Goal: Check status: Check status

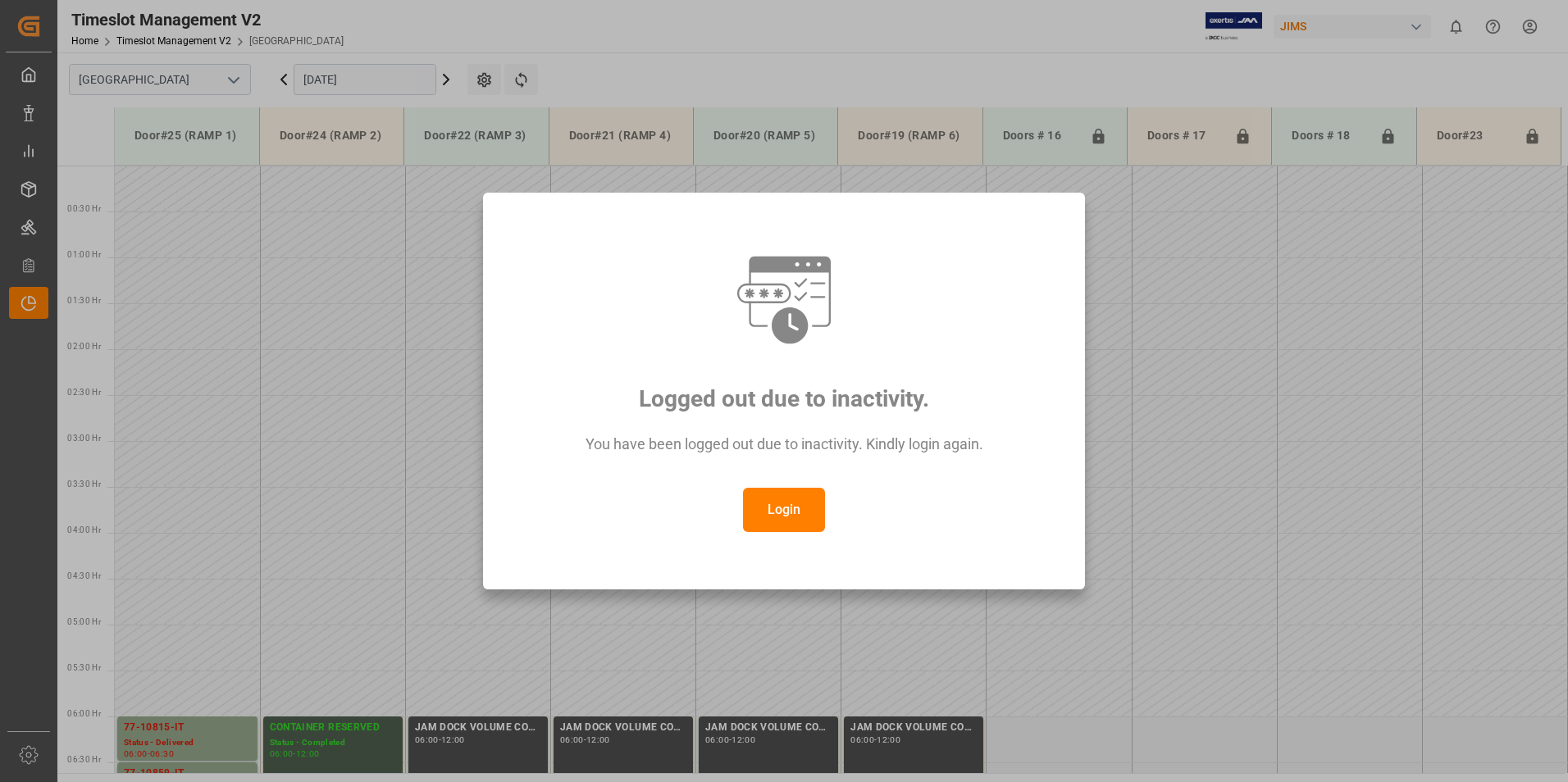
scroll to position [397, 0]
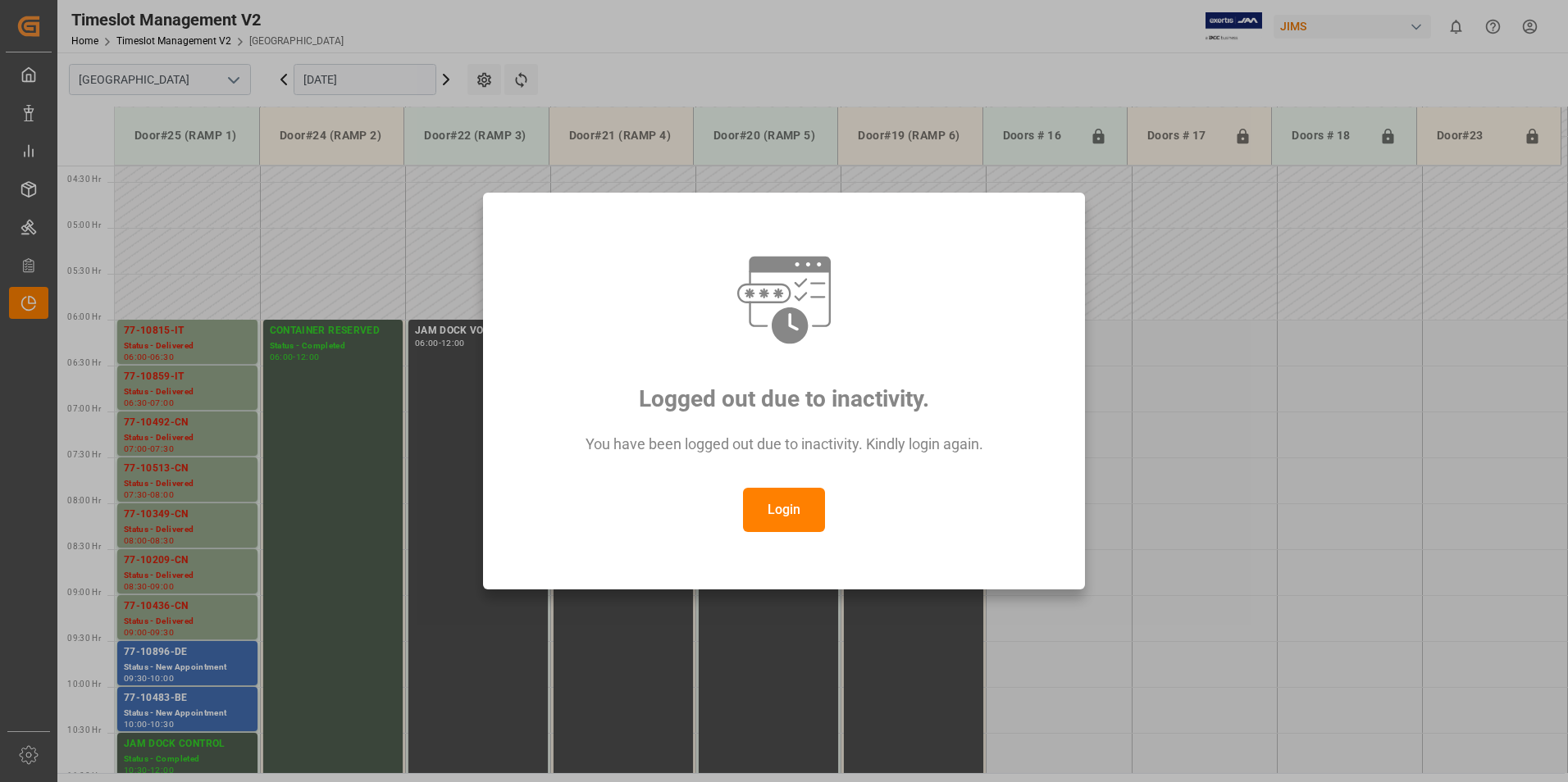
click at [780, 512] on button "Login" at bounding box center [784, 510] width 82 height 45
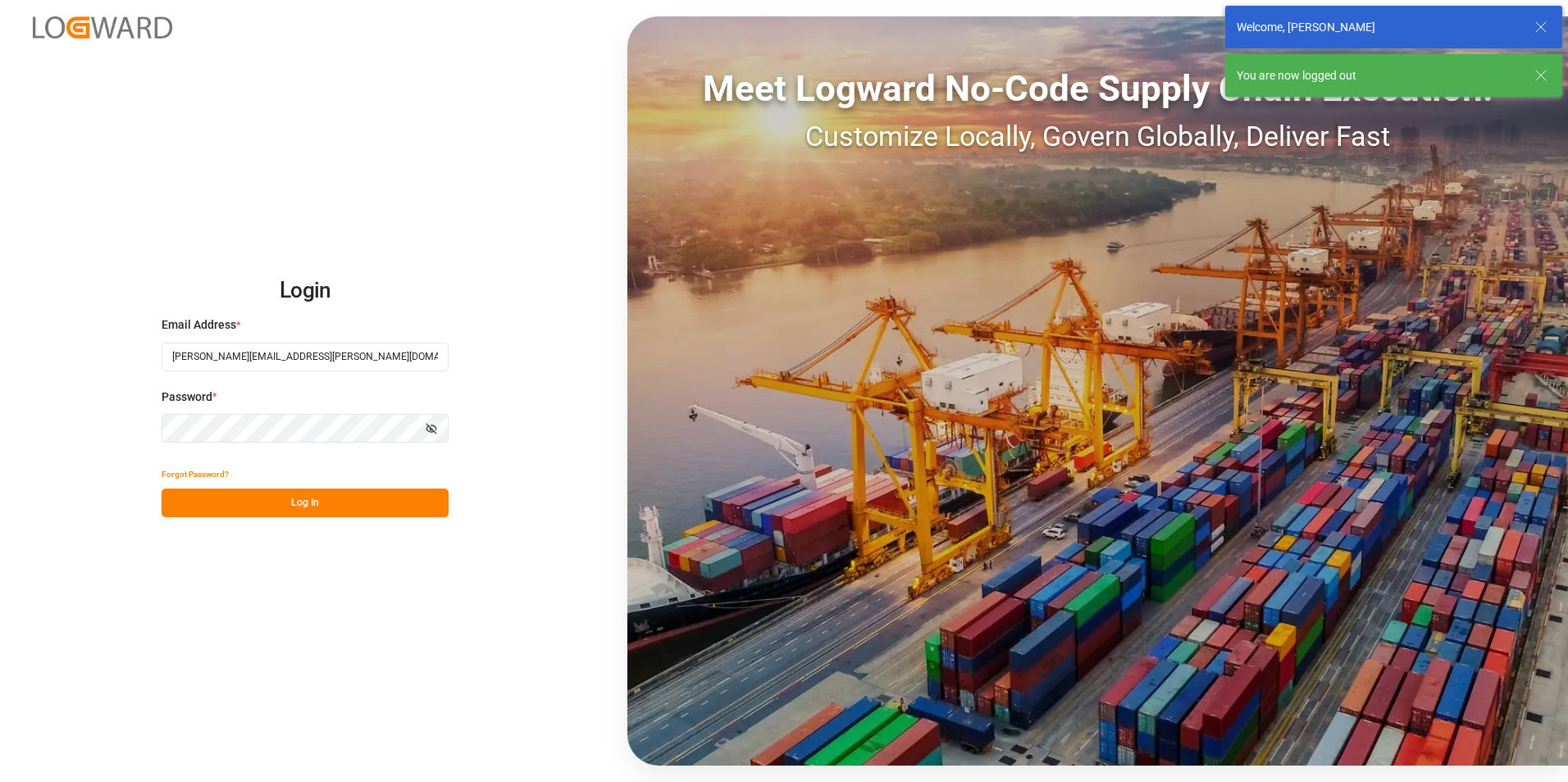
click at [251, 498] on button "Log In" at bounding box center [305, 502] width 287 height 28
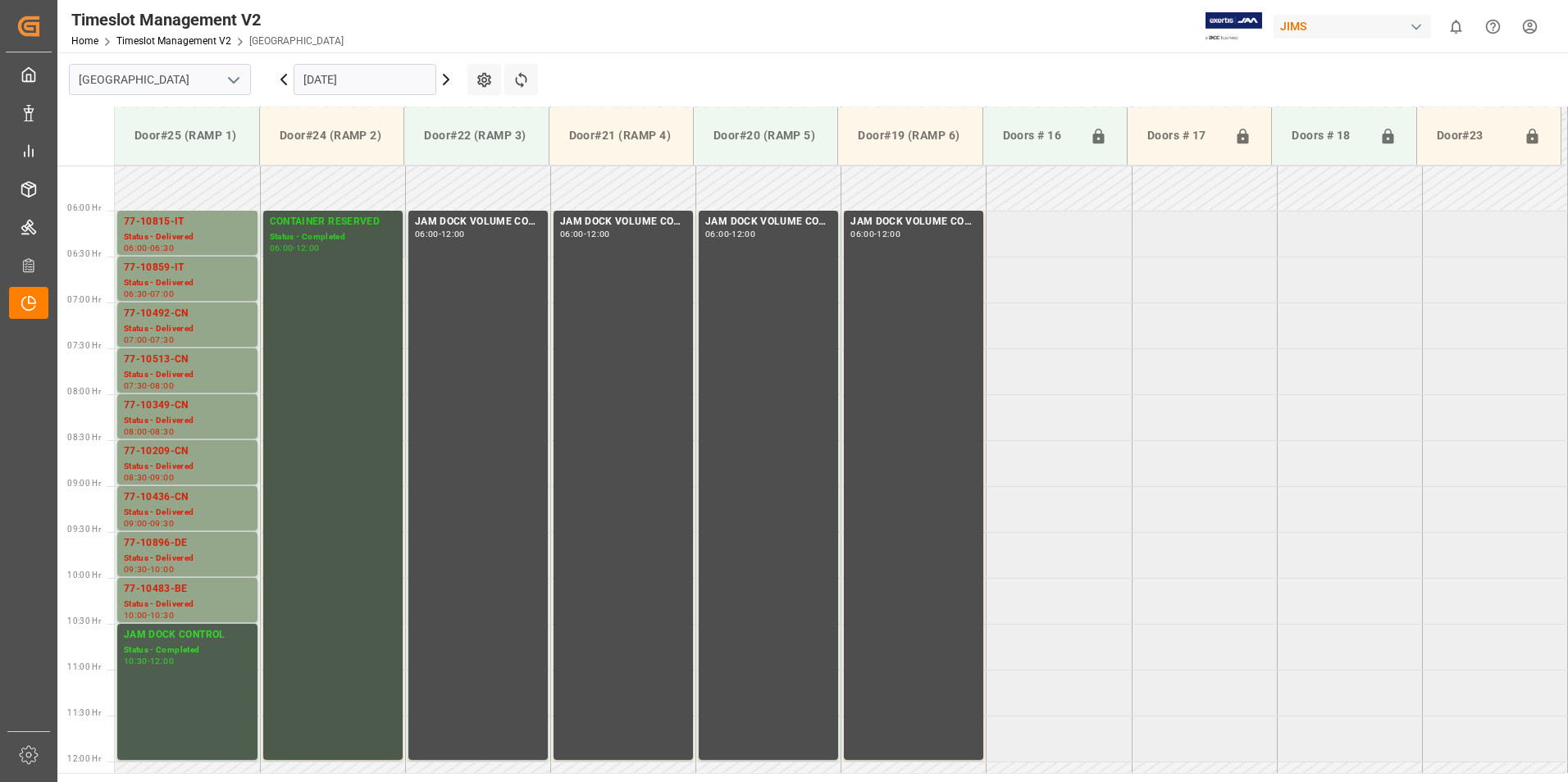
scroll to position [450, 0]
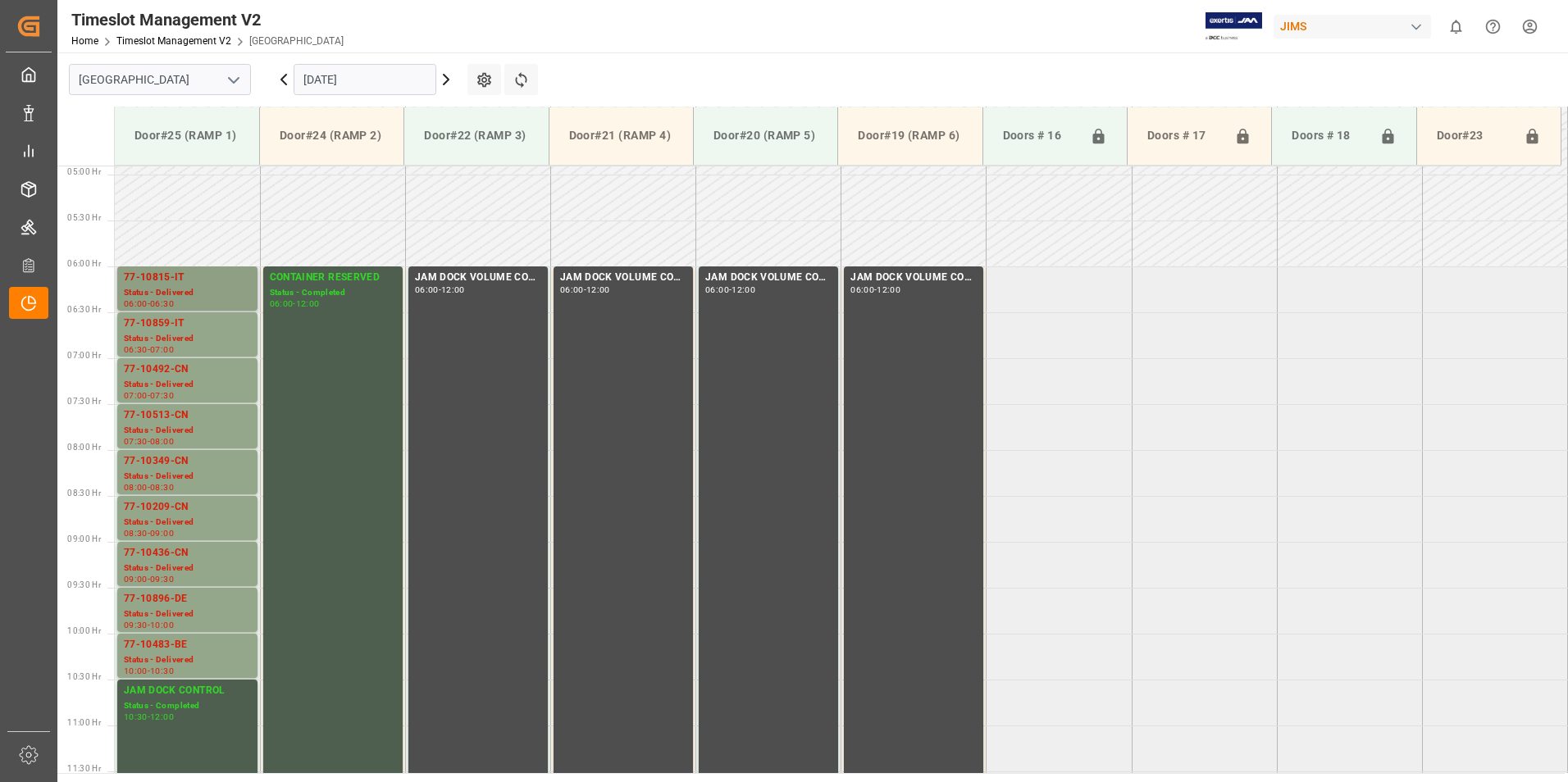
click at [171, 282] on div "77-10815-IT" at bounding box center [187, 277] width 127 height 16
click at [159, 342] on div "Status - Delivered" at bounding box center [187, 339] width 127 height 14
click at [160, 378] on div "Status - Delivered" at bounding box center [187, 385] width 127 height 14
click at [160, 424] on div "Status - Delivered" at bounding box center [187, 431] width 127 height 14
click at [165, 467] on div "77-10349-CN" at bounding box center [187, 461] width 127 height 16
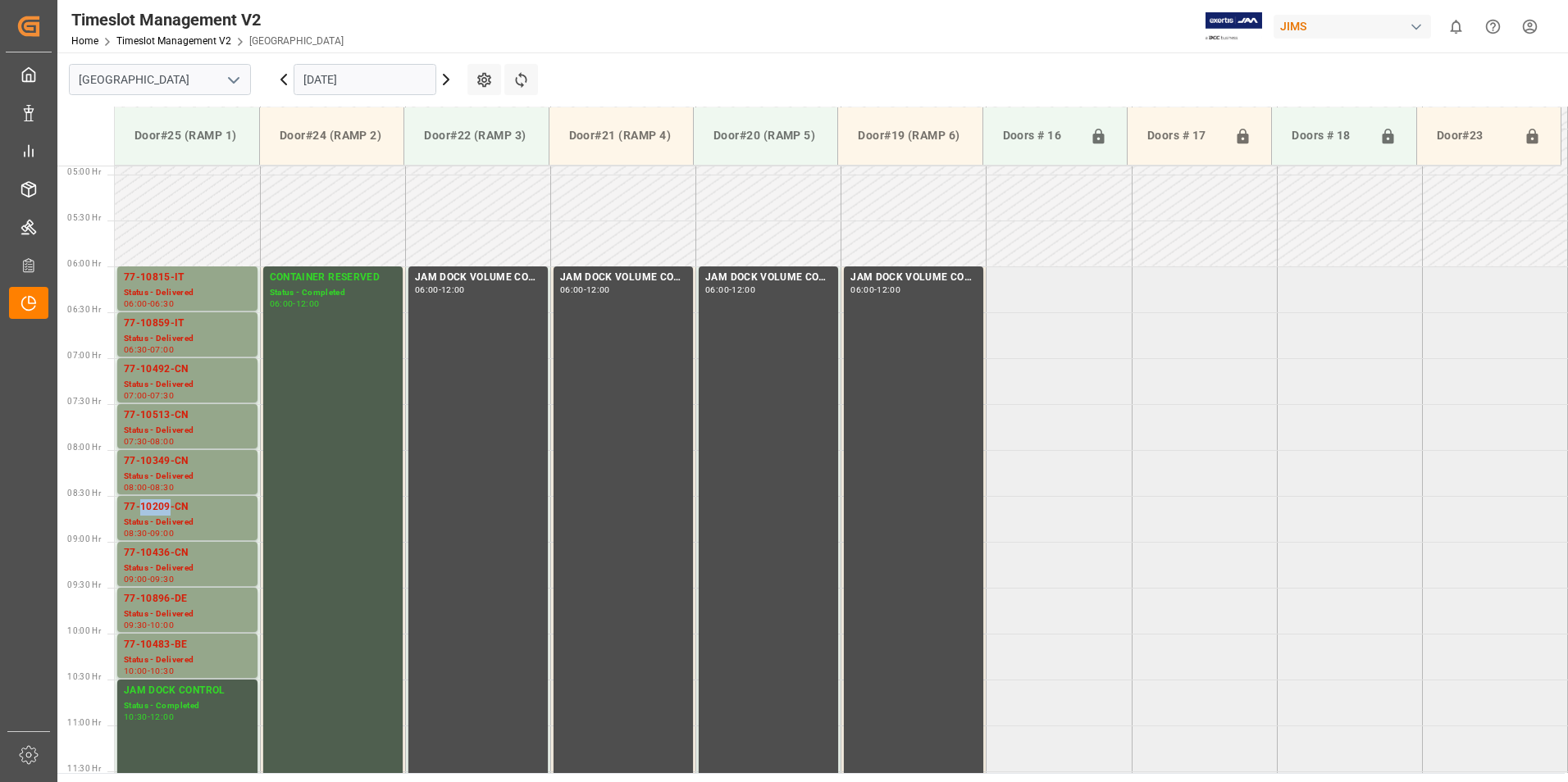
click at [155, 511] on div "77-10209-CN" at bounding box center [187, 507] width 127 height 16
click at [152, 561] on div "Status - Delivered" at bounding box center [187, 568] width 127 height 14
click at [162, 606] on div "77-10896-DE" at bounding box center [187, 599] width 127 height 16
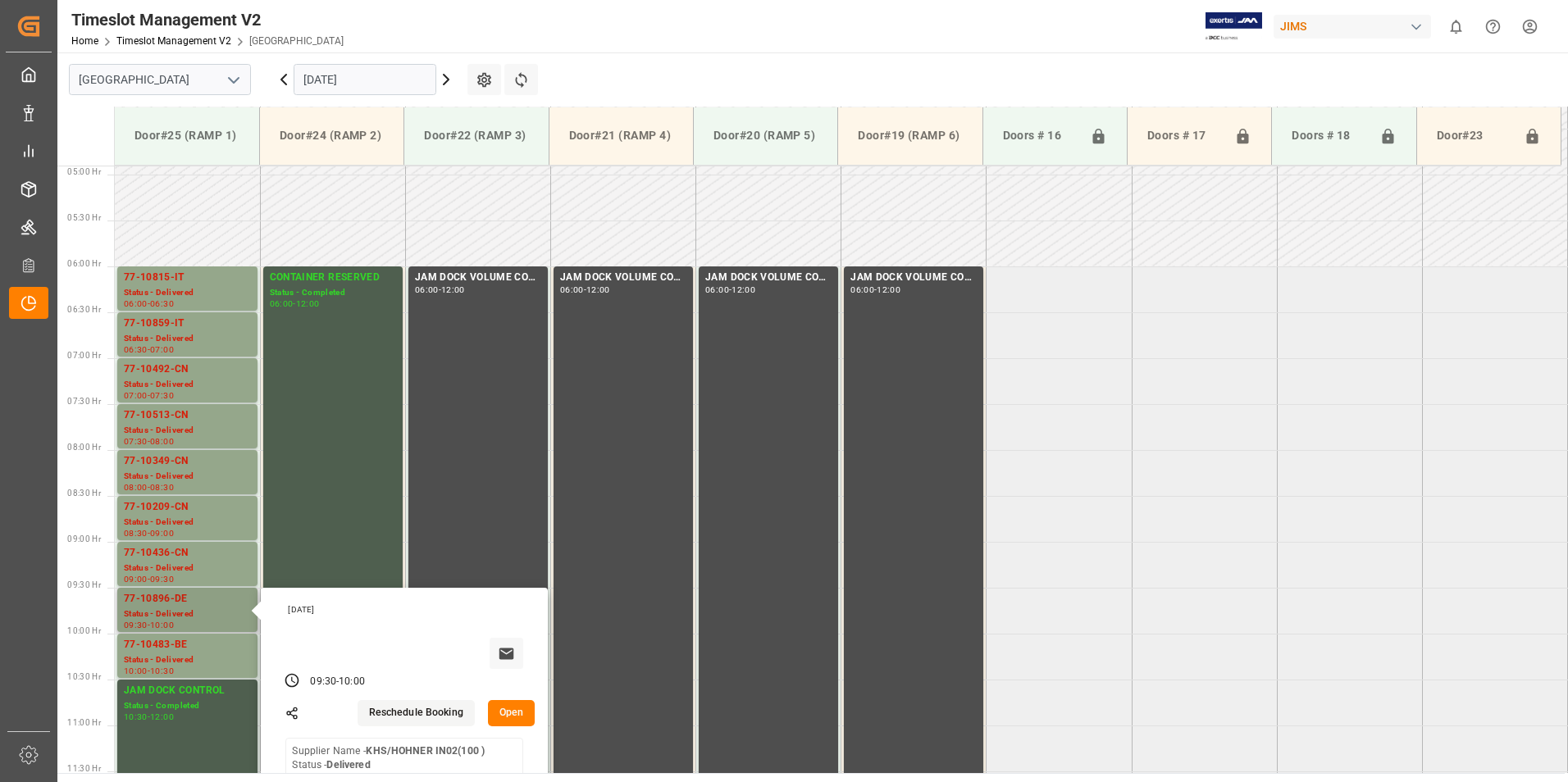
scroll to position [532, 0]
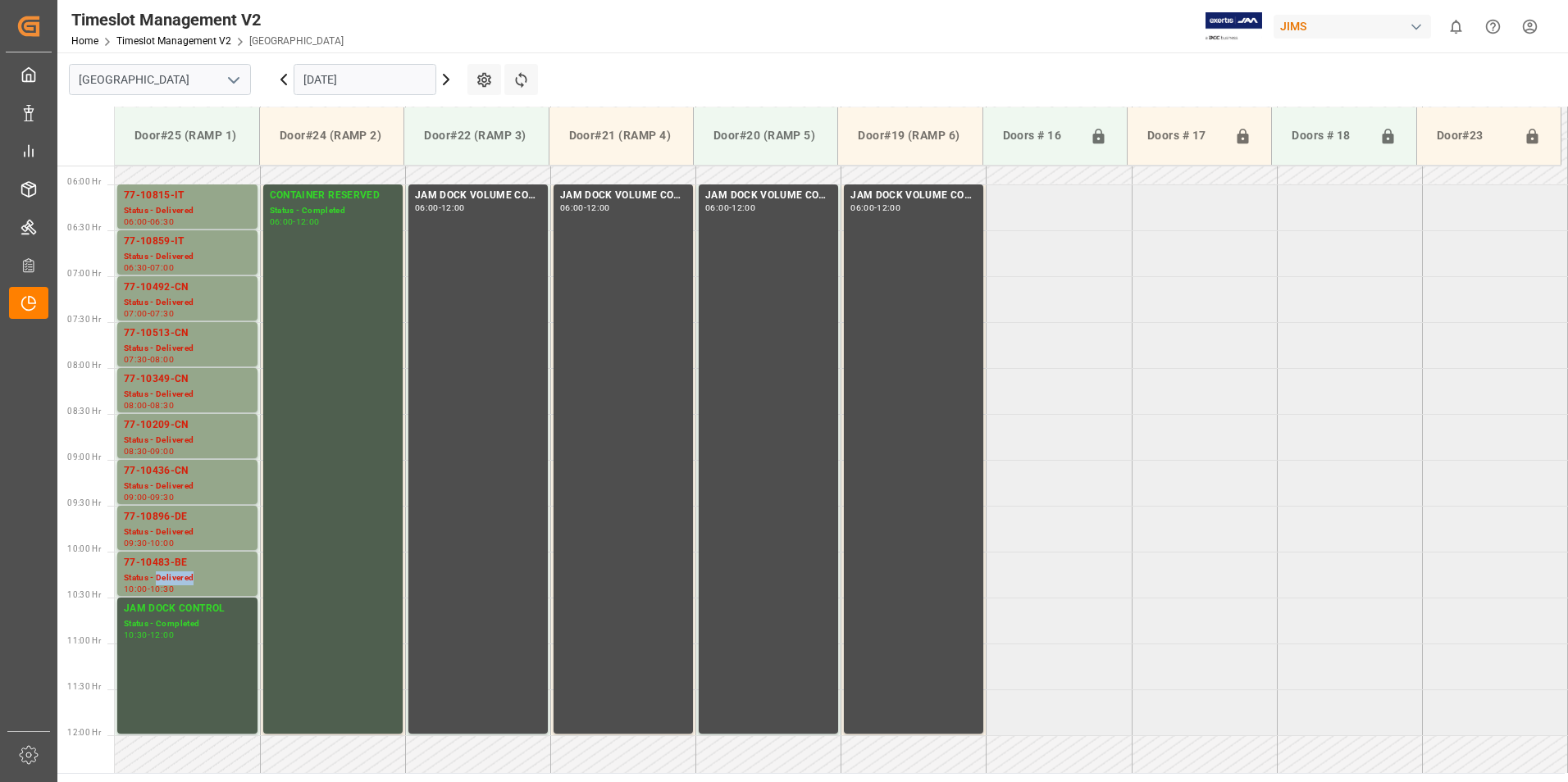
click at [162, 578] on div "Status - Delivered" at bounding box center [187, 579] width 127 height 14
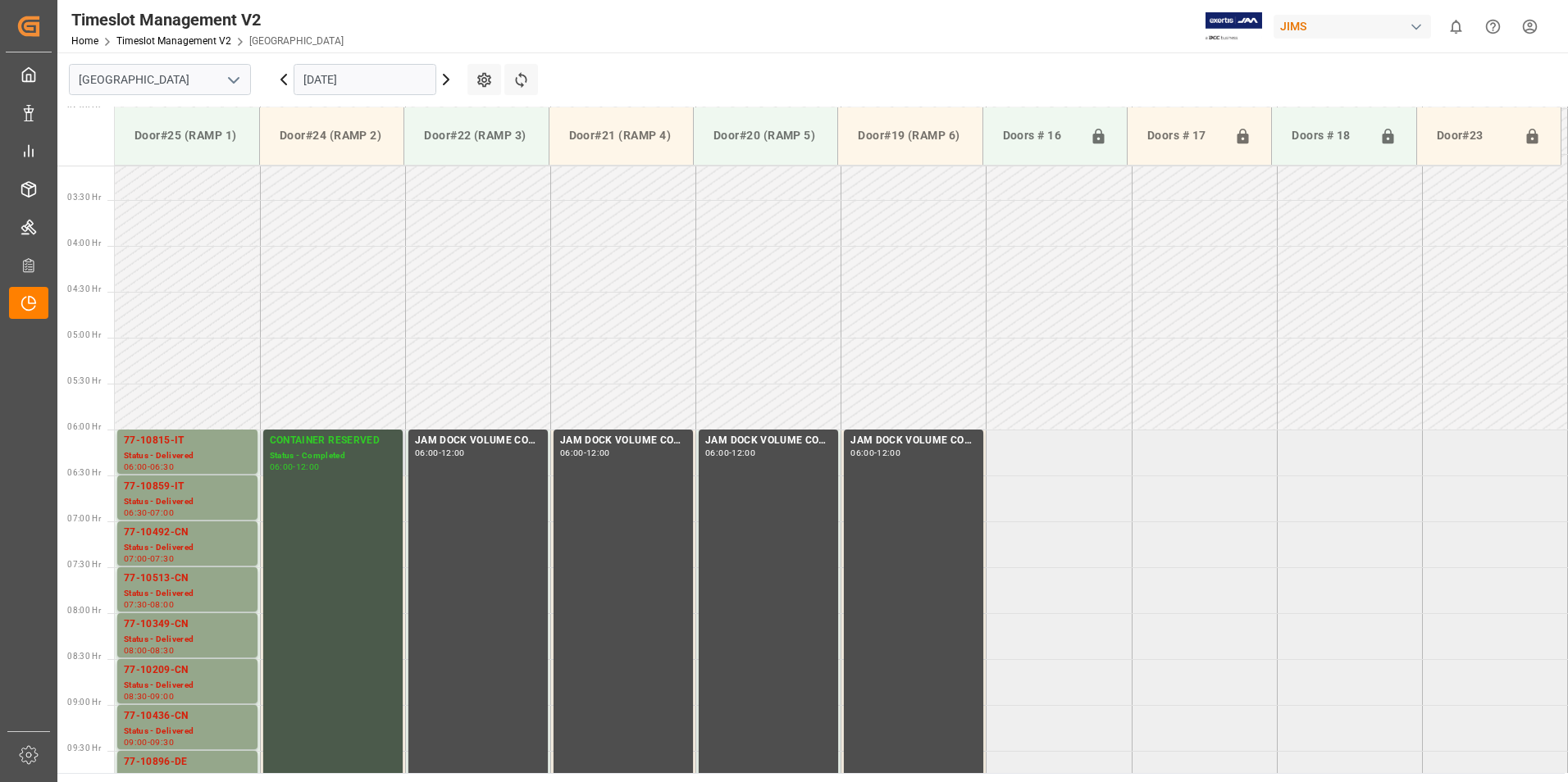
scroll to position [286, 0]
click at [347, 80] on input "[DATE]" at bounding box center [365, 79] width 143 height 31
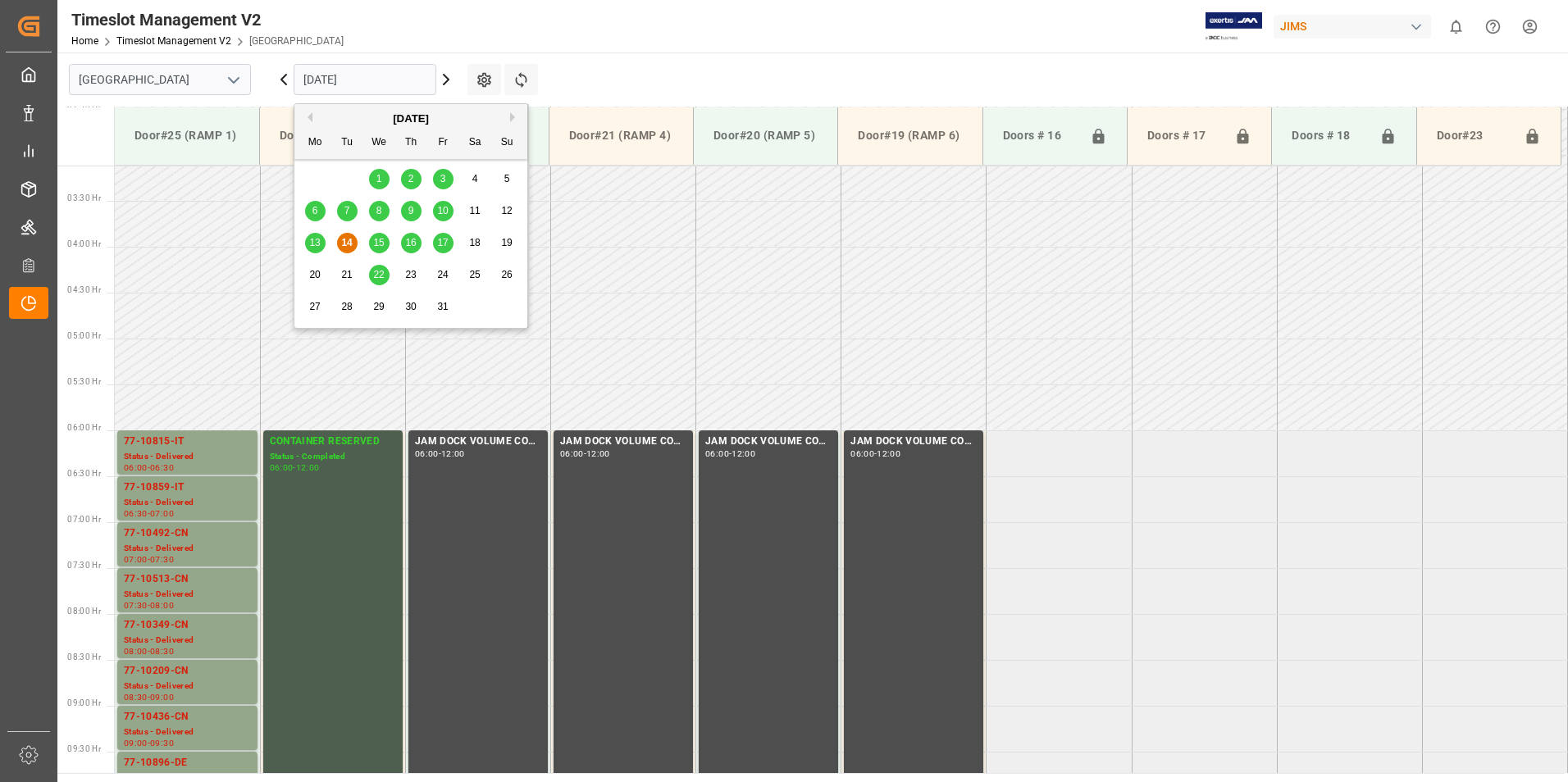
click at [375, 245] on span "15" at bounding box center [379, 242] width 10 height 11
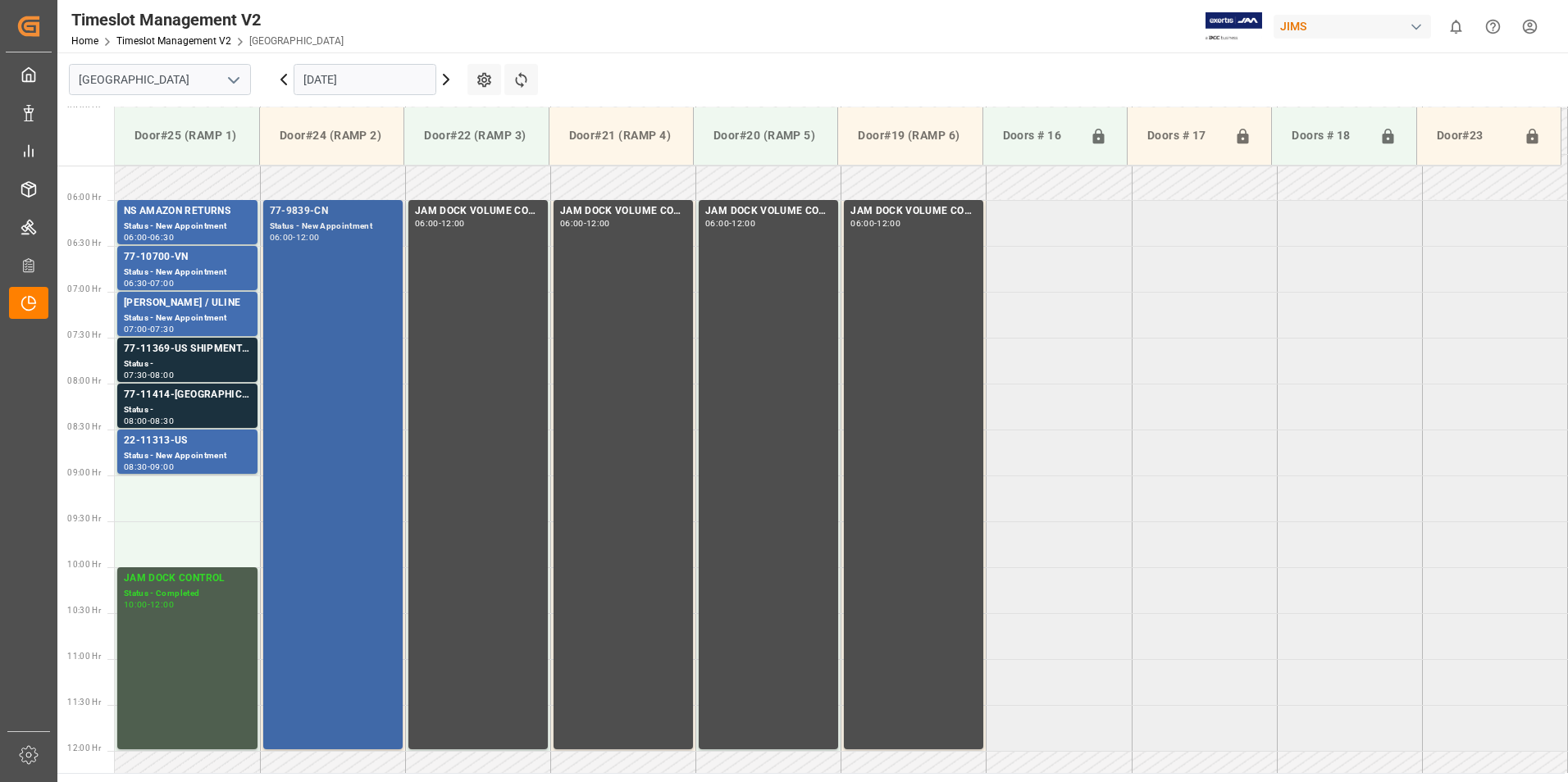
scroll to position [502, 0]
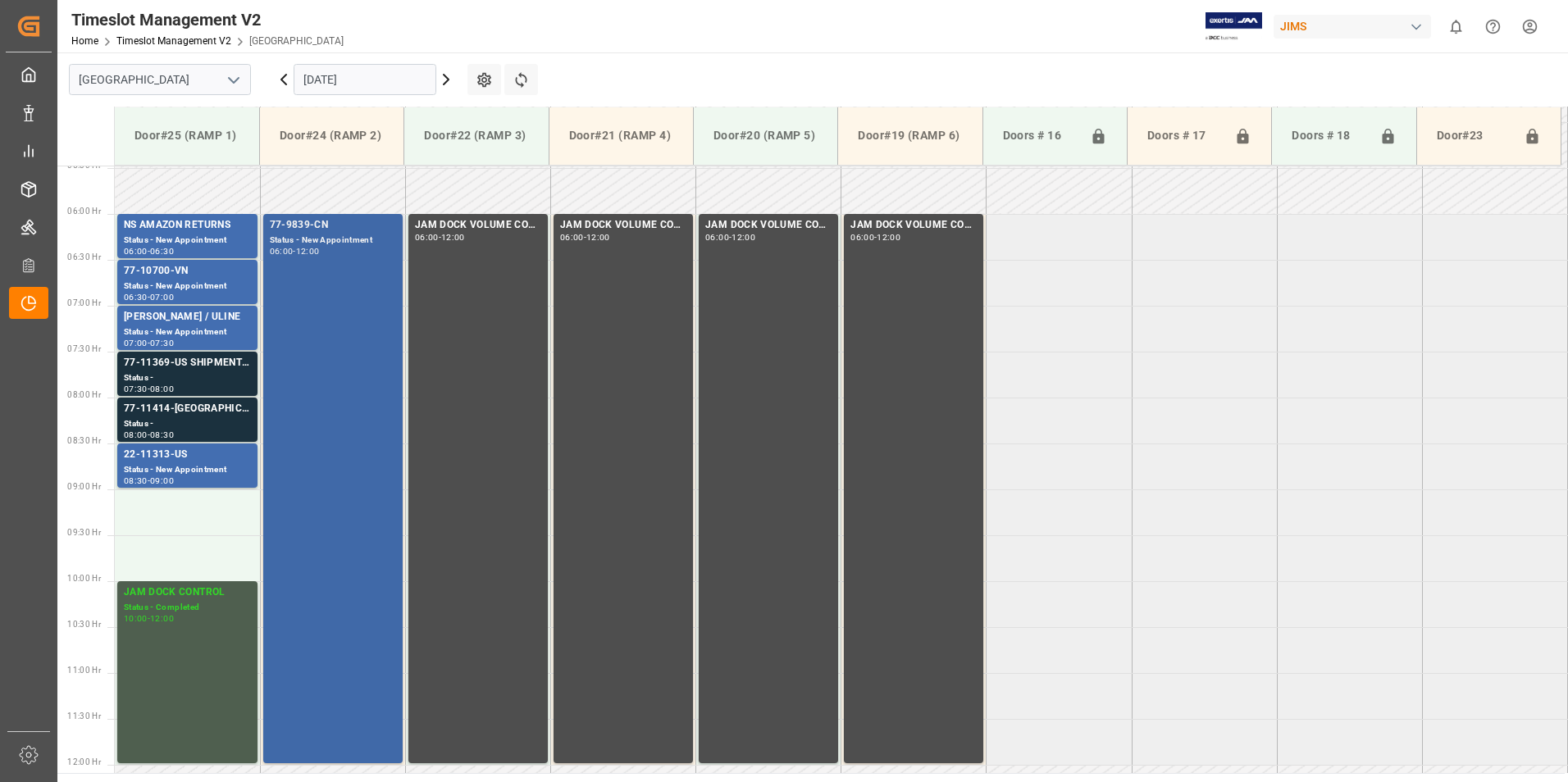
click at [310, 231] on div "77-9839-CN" at bounding box center [332, 225] width 126 height 16
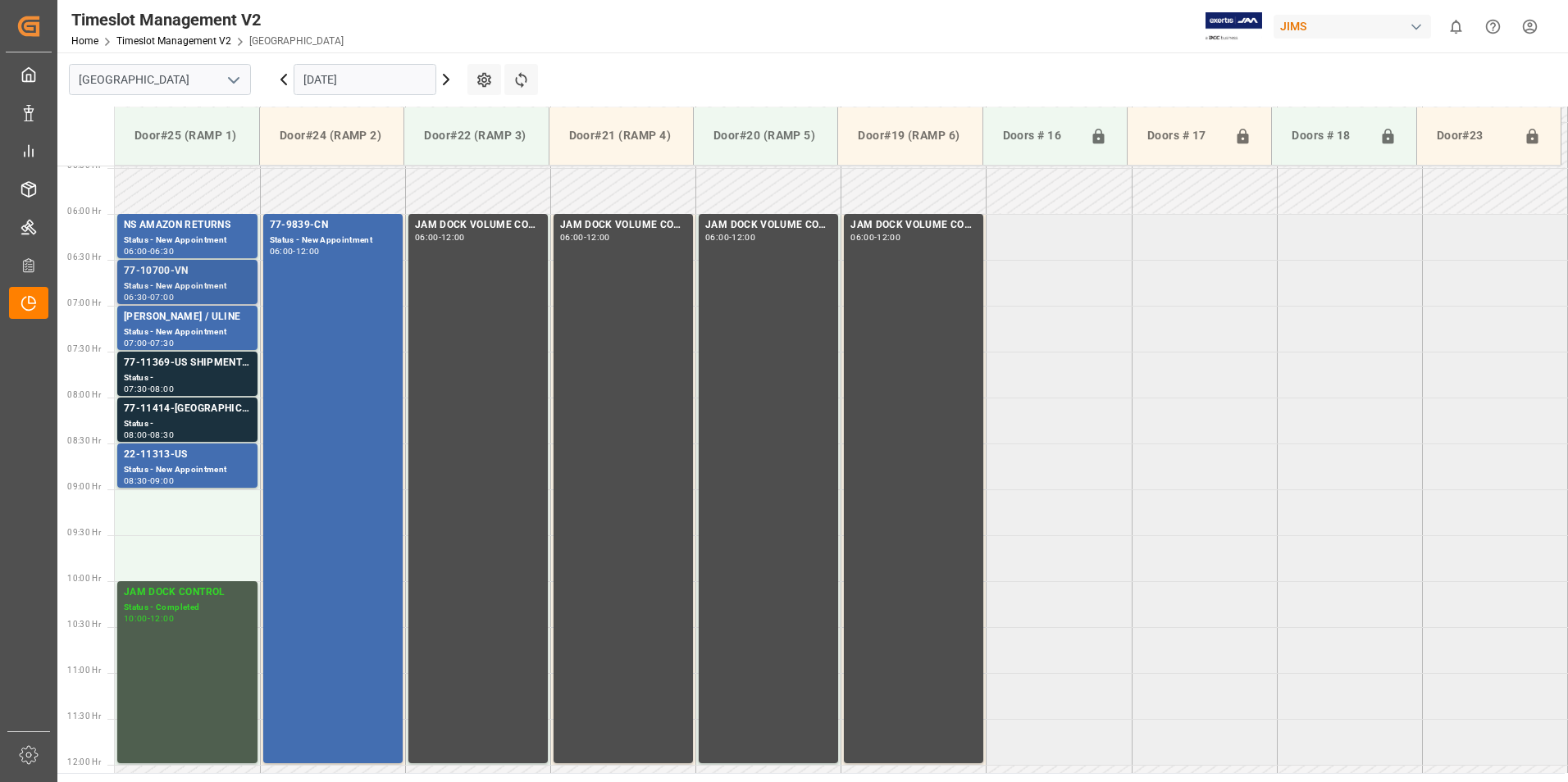
click at [158, 276] on div "77-10700-VN" at bounding box center [187, 271] width 127 height 16
click at [158, 373] on div "Status -" at bounding box center [187, 379] width 127 height 14
click at [156, 415] on div "77-11414-[GEOGRAPHIC_DATA]" at bounding box center [187, 409] width 127 height 16
click at [169, 460] on div "22-11313-US" at bounding box center [187, 454] width 127 height 16
click at [301, 229] on div "77-9839-CN" at bounding box center [332, 225] width 126 height 16
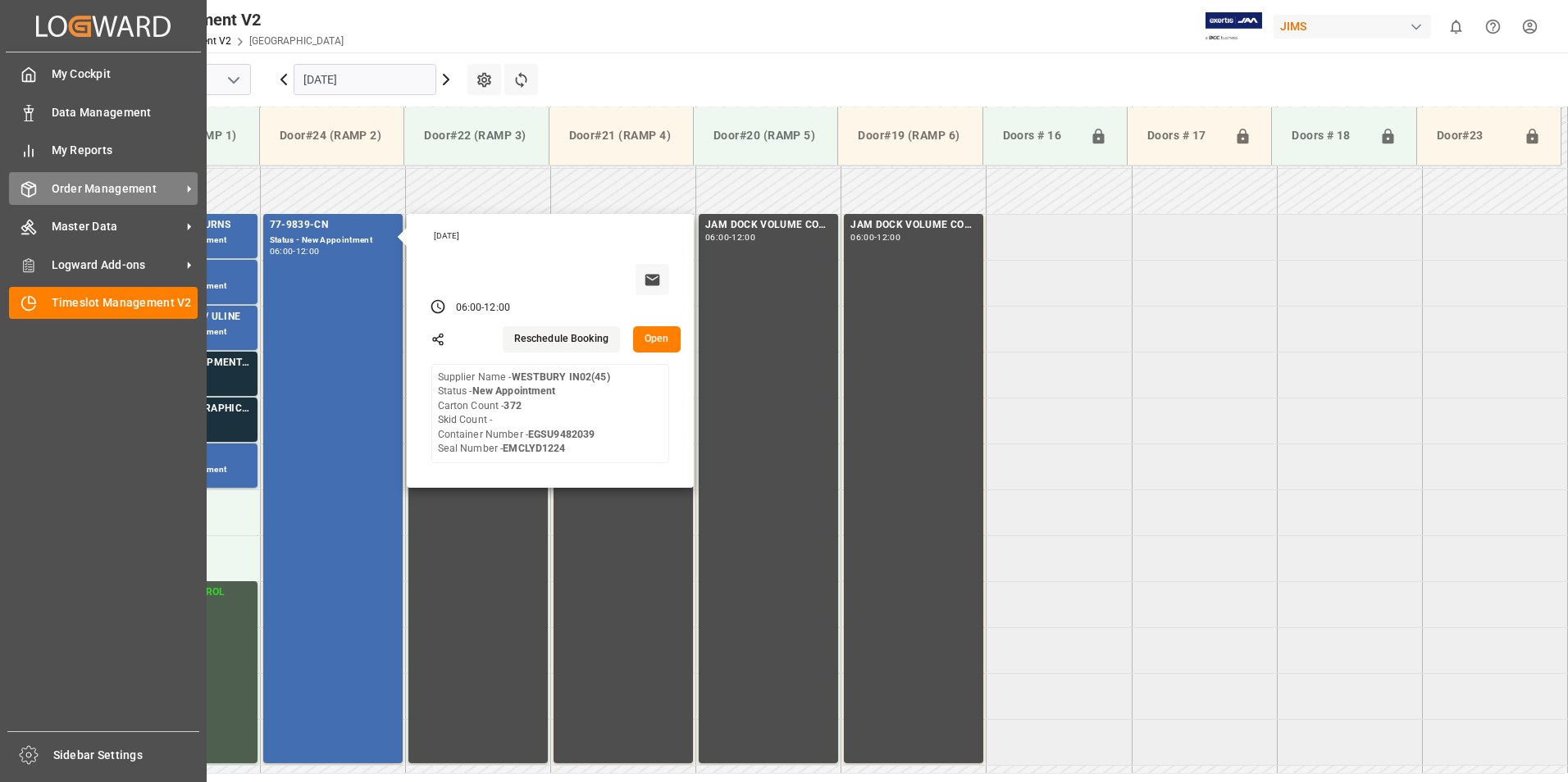
click at [73, 192] on span "Order Management" at bounding box center [116, 189] width 130 height 17
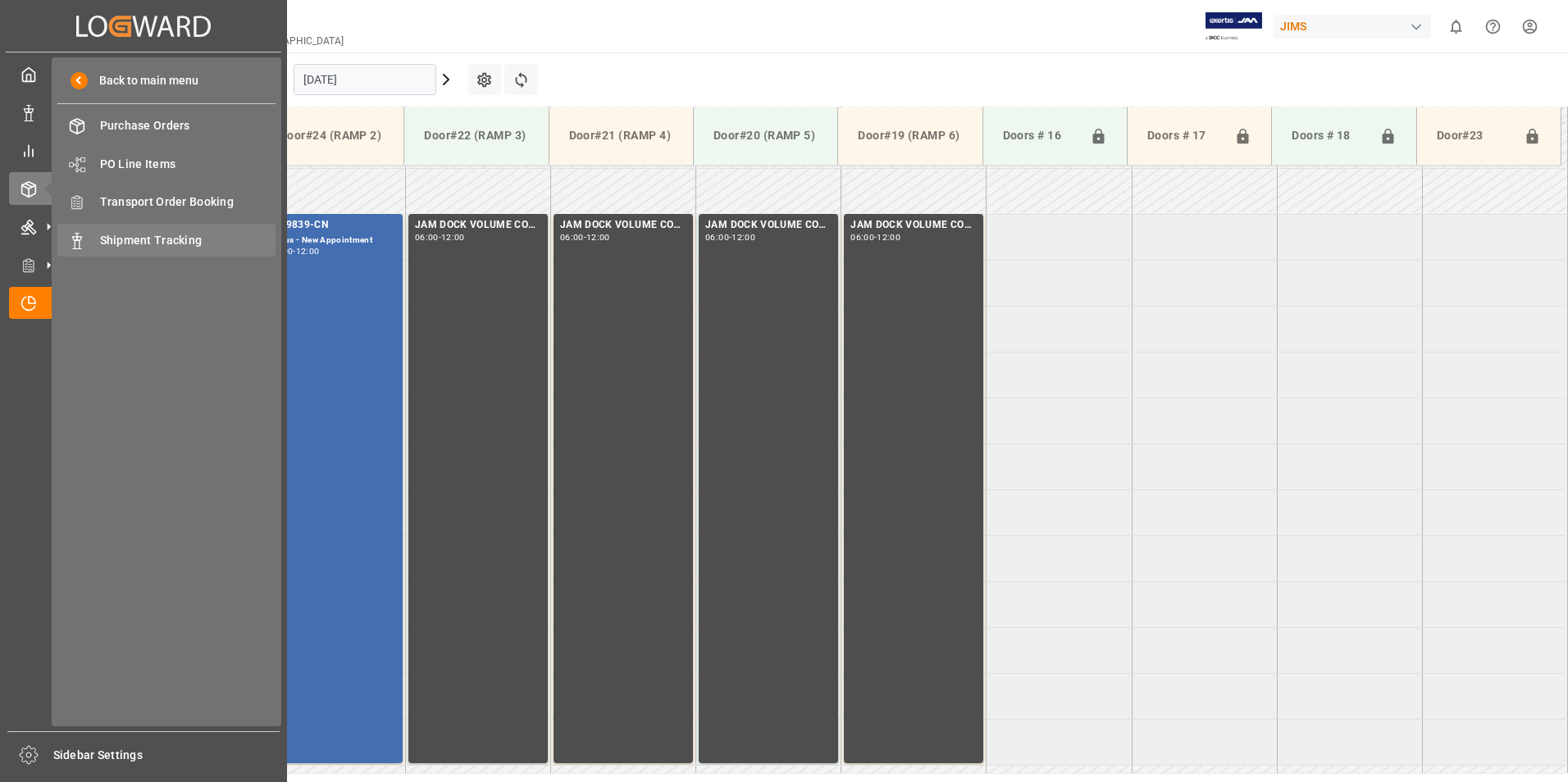
click at [172, 232] on span "Shipment Tracking" at bounding box center [188, 240] width 176 height 17
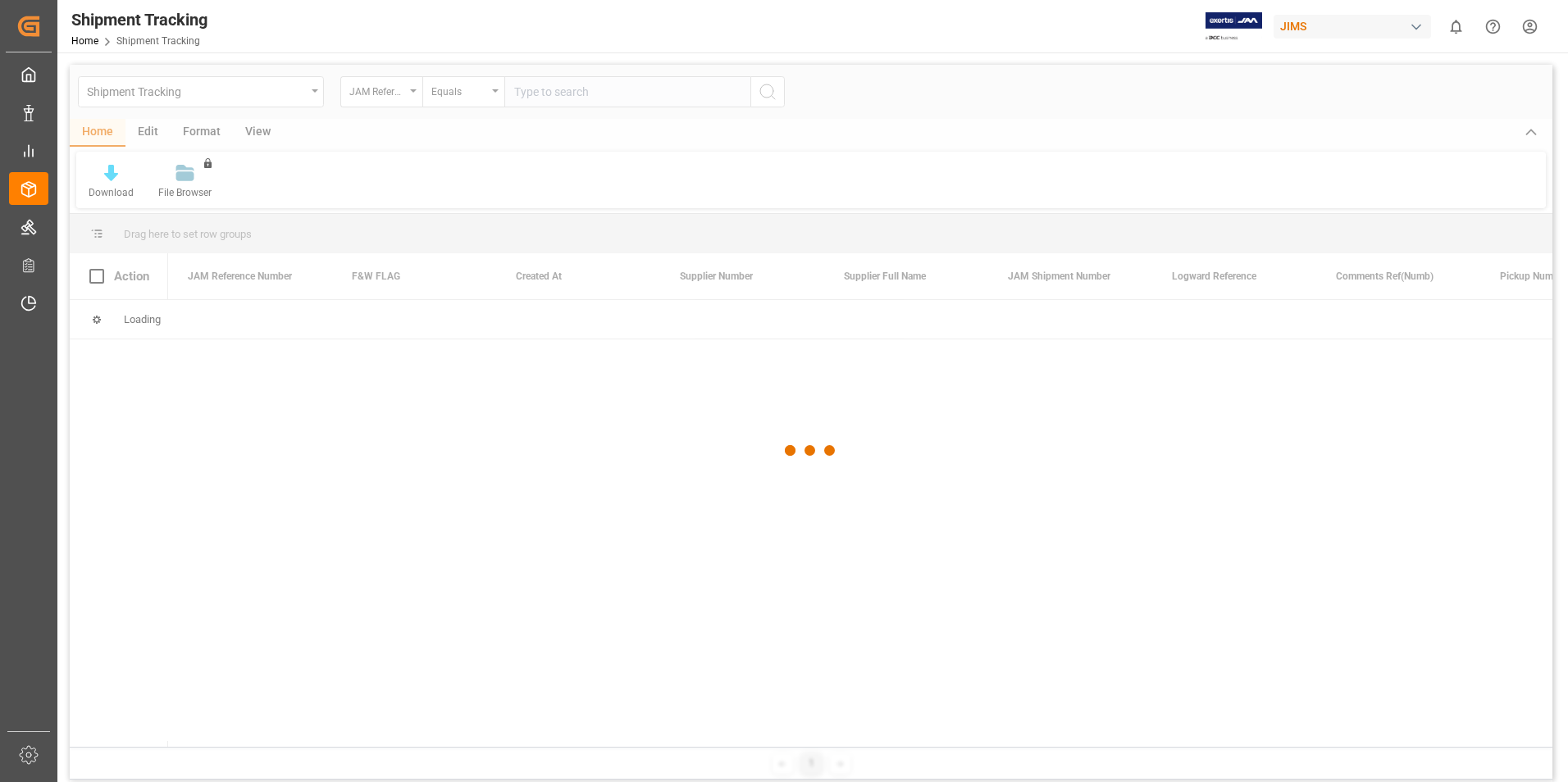
click at [531, 97] on div at bounding box center [811, 451] width 1483 height 773
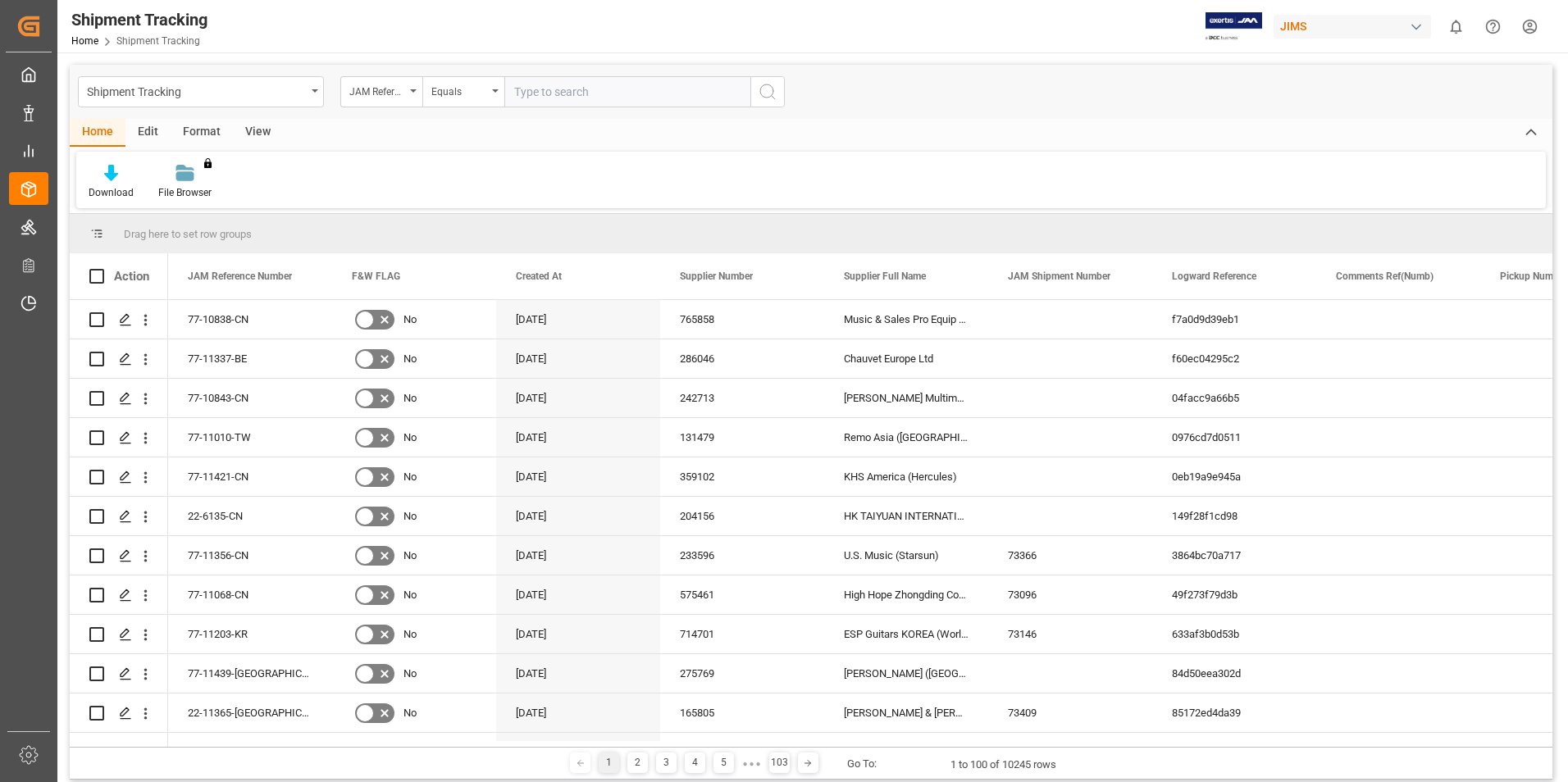
click at [572, 88] on input "text" at bounding box center [627, 92] width 246 height 31
paste input "77-9839-CN"
type input "77-9839-CN"
click at [777, 94] on button "search button" at bounding box center [768, 92] width 34 height 31
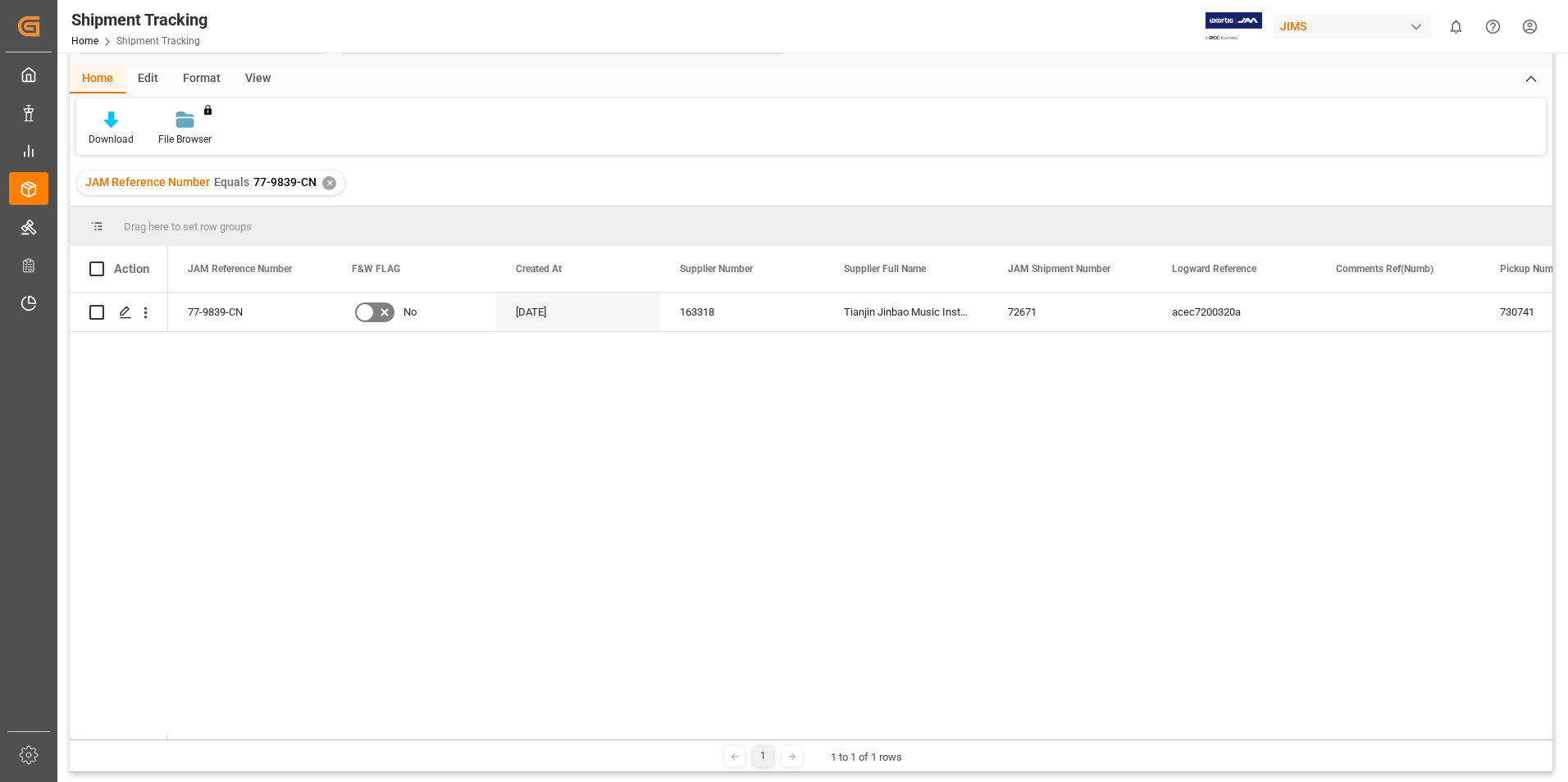
scroll to position [82, 0]
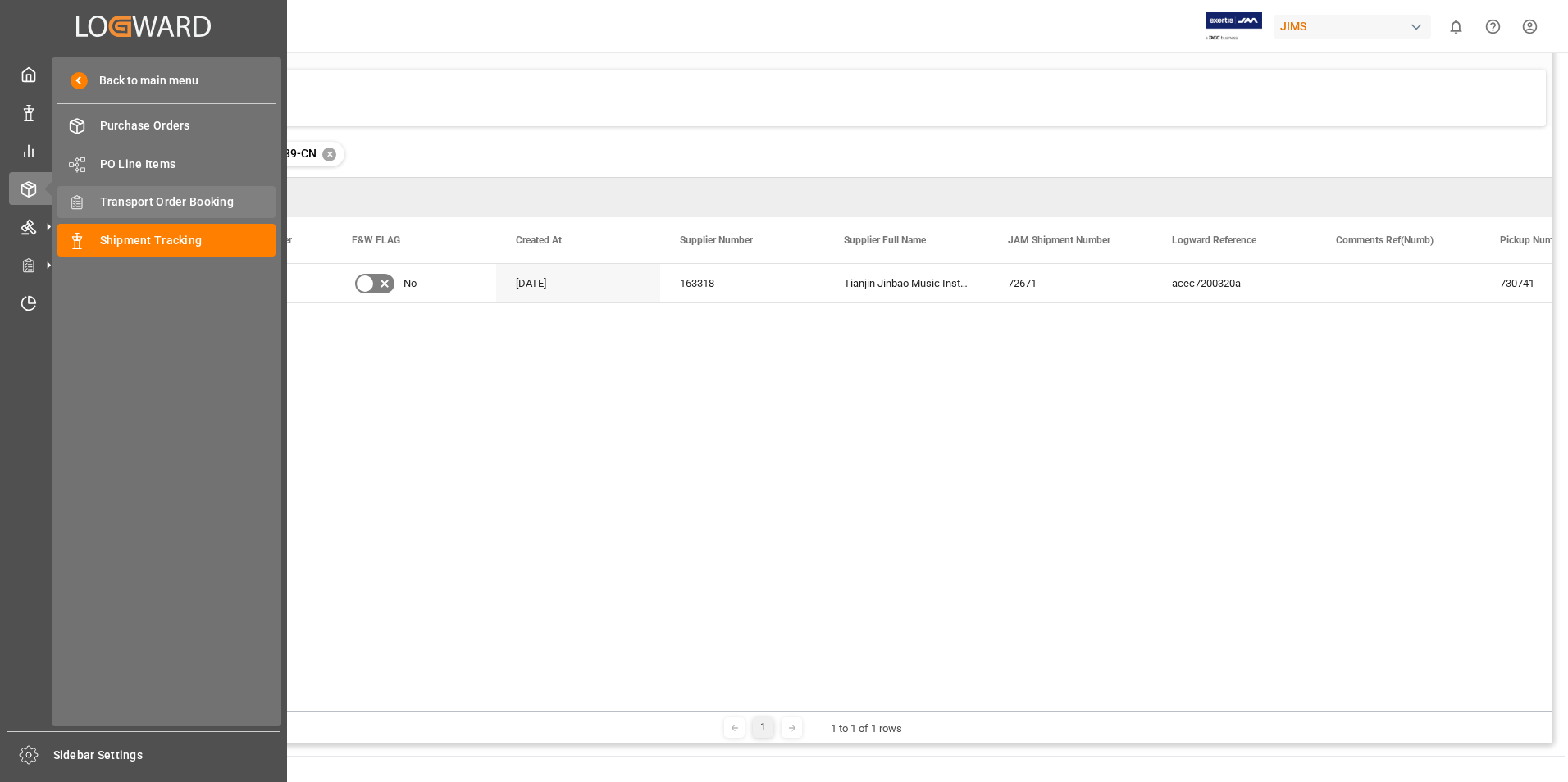
click at [115, 211] on div "Transport Order Booking Transport Order Booking" at bounding box center [167, 202] width 218 height 32
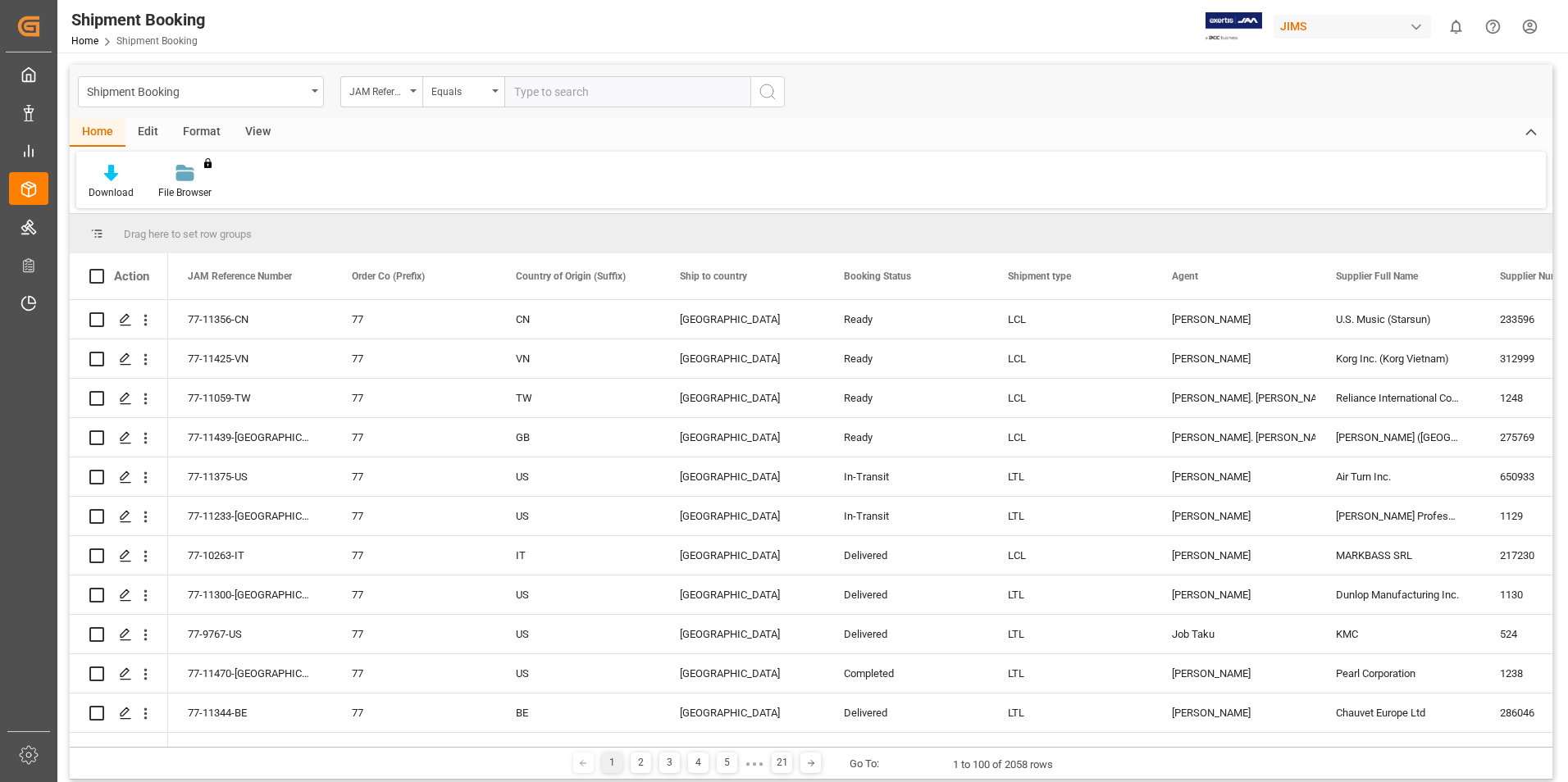
click at [530, 87] on input "text" at bounding box center [627, 92] width 246 height 31
paste input "77-9839-CN"
type input "77-9839-CN"
click at [757, 91] on icon "search button" at bounding box center [767, 92] width 20 height 20
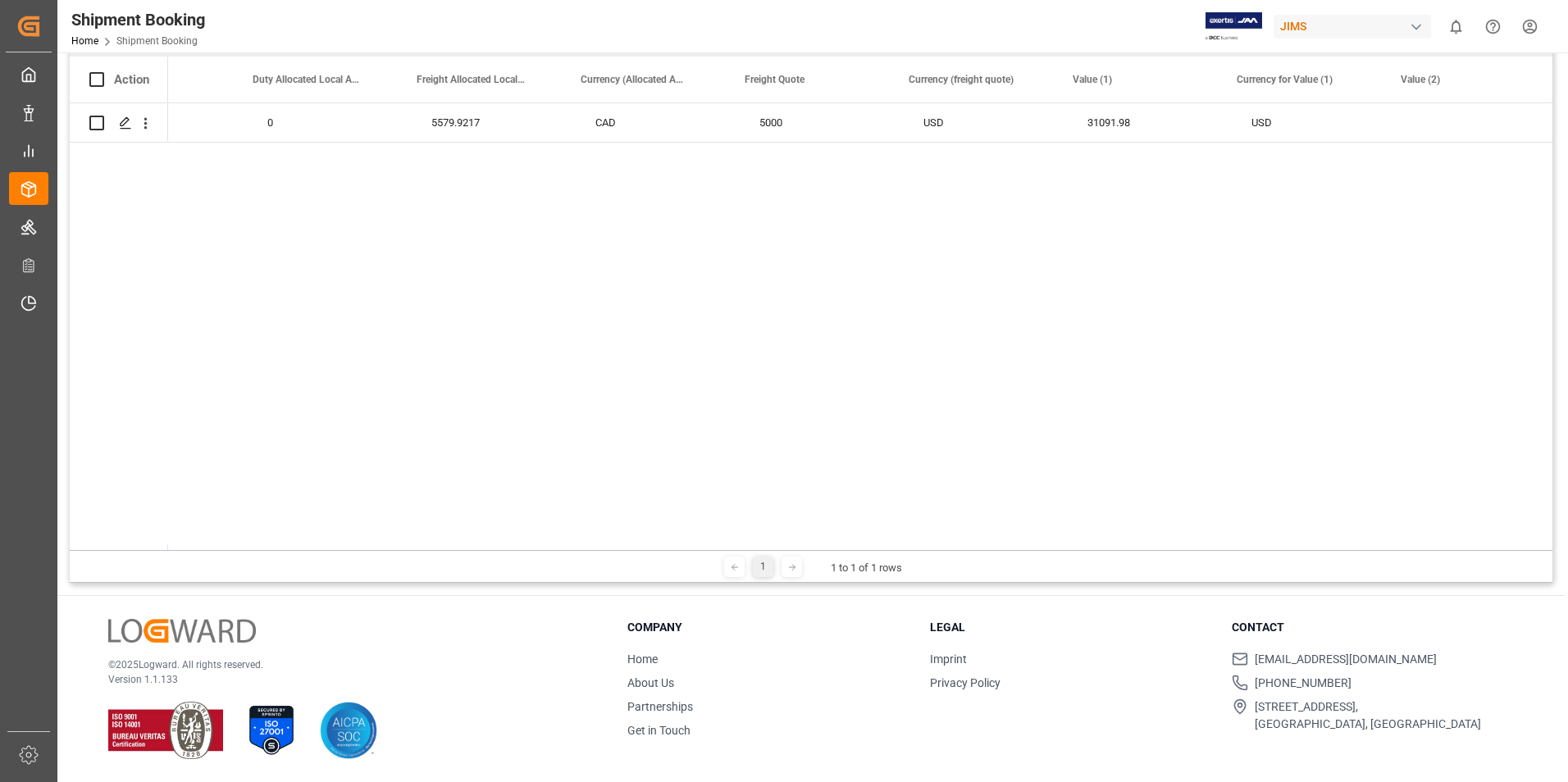
scroll to position [0, 3222]
